Goal: Information Seeking & Learning: Learn about a topic

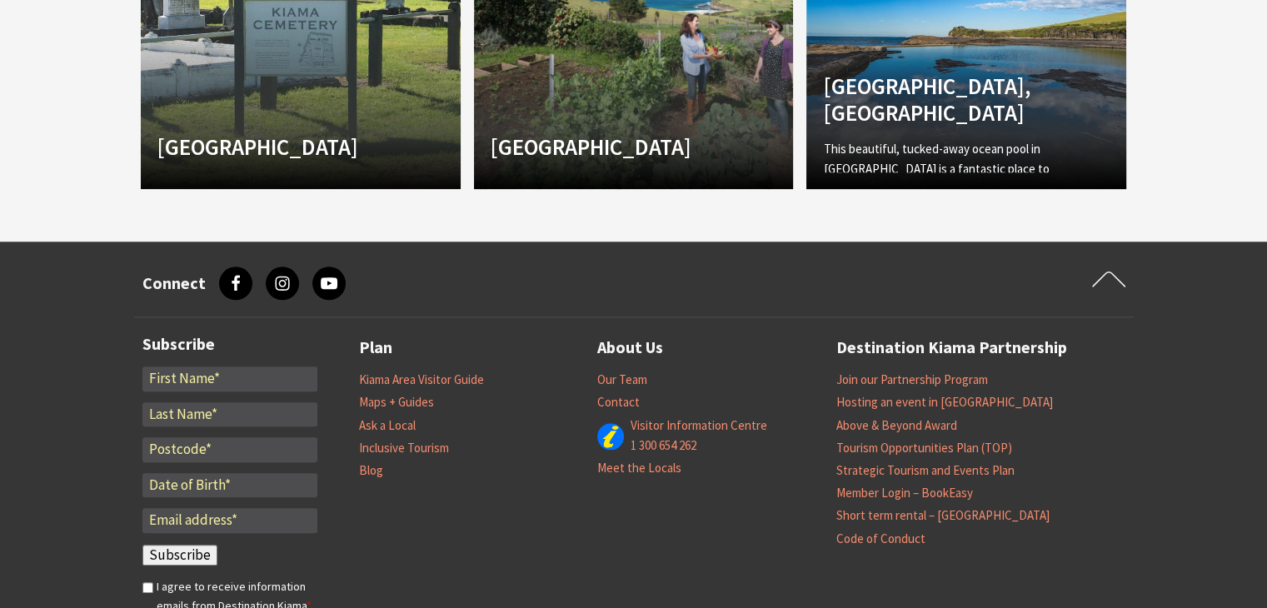
scroll to position [1666, 0]
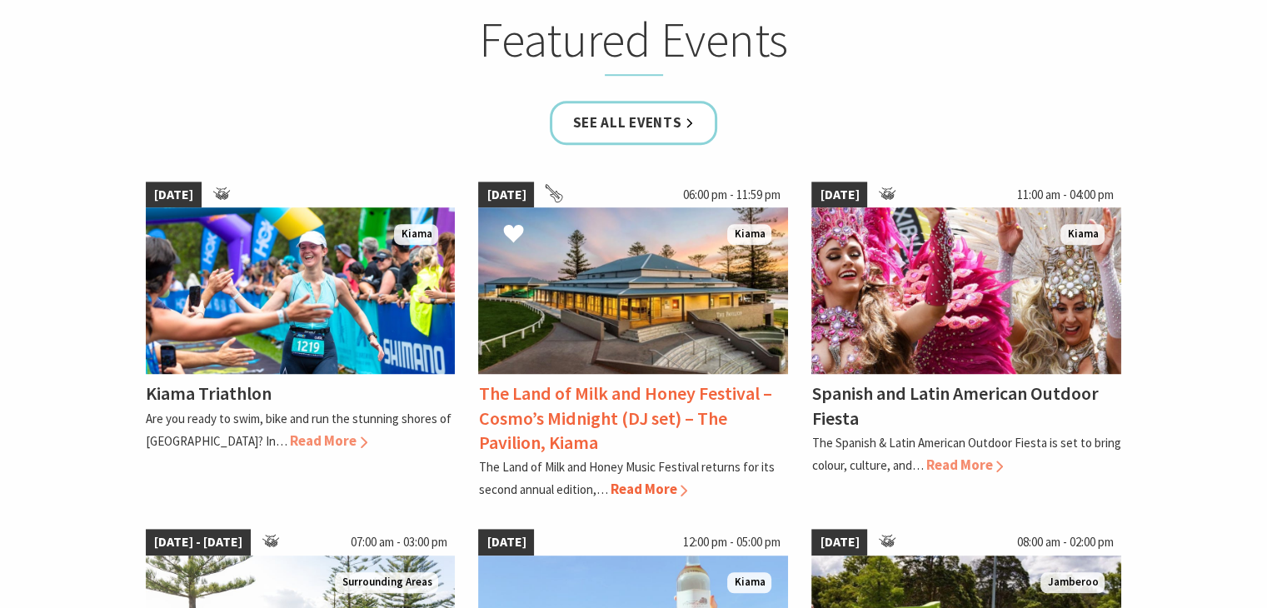
scroll to position [1083, 0]
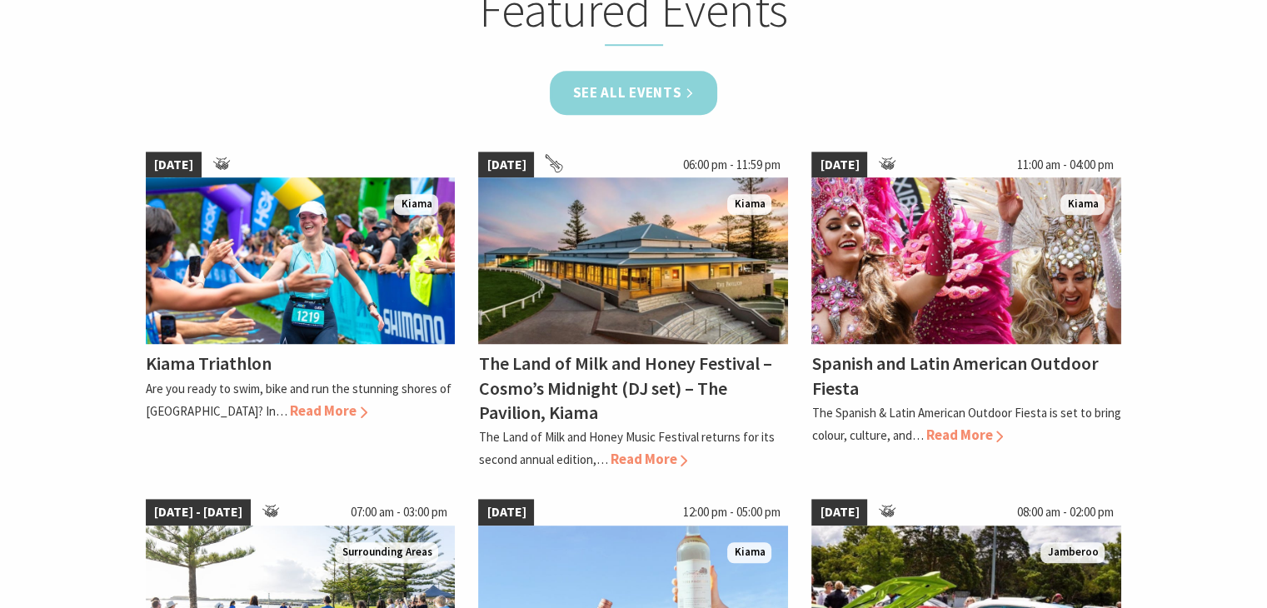
click at [636, 93] on link "See all Events" at bounding box center [634, 93] width 168 height 44
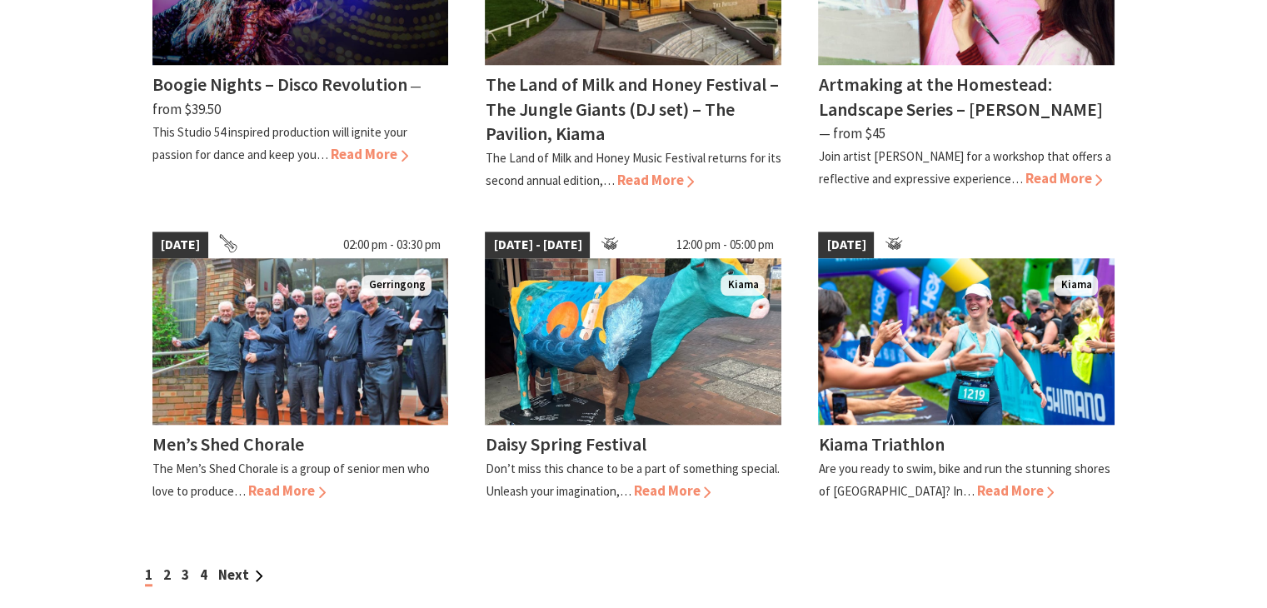
scroll to position [1416, 0]
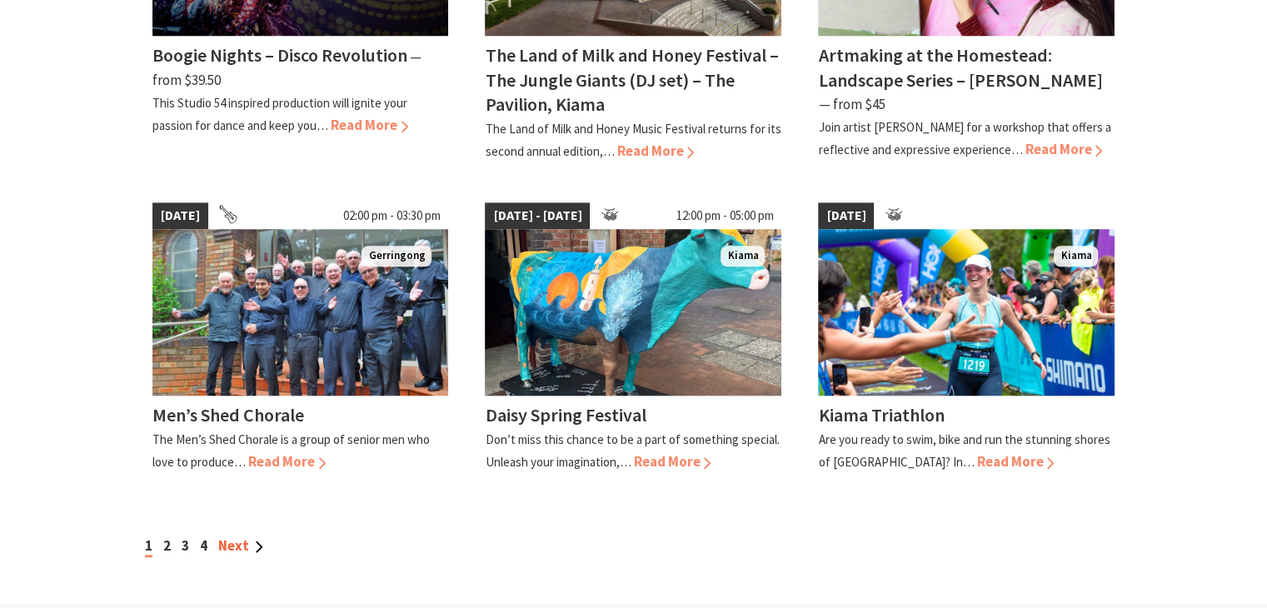
click at [243, 537] on link "Next" at bounding box center [240, 546] width 45 height 18
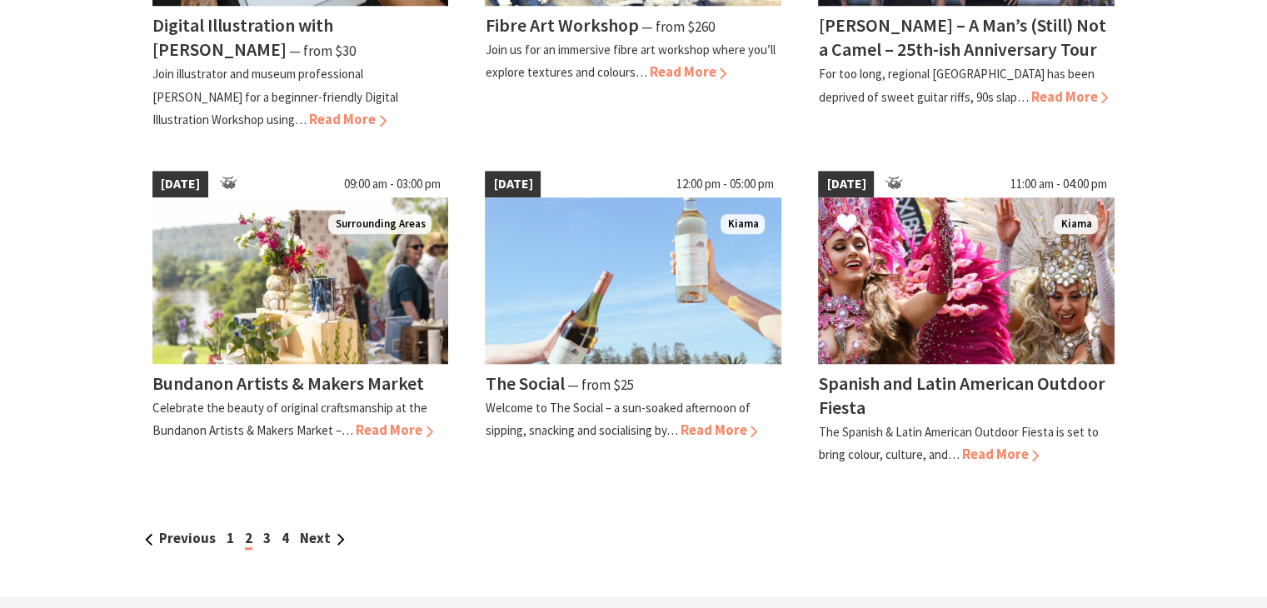
scroll to position [1416, 0]
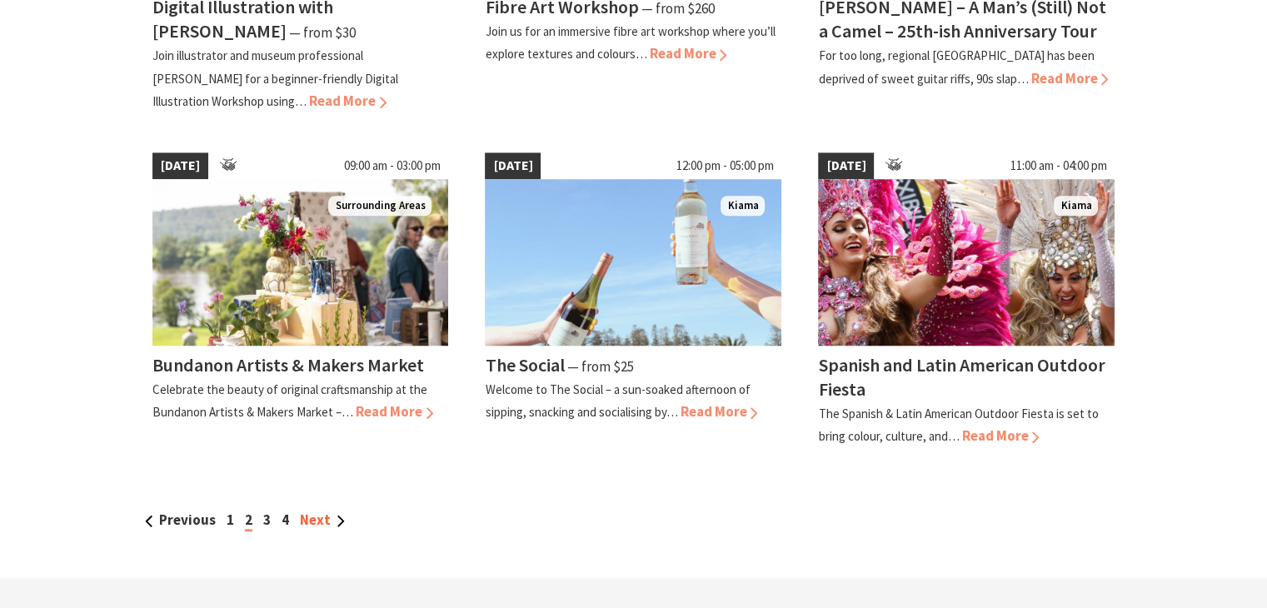
click at [333, 512] on link "Next" at bounding box center [322, 520] width 45 height 18
